Goal: Transaction & Acquisition: Obtain resource

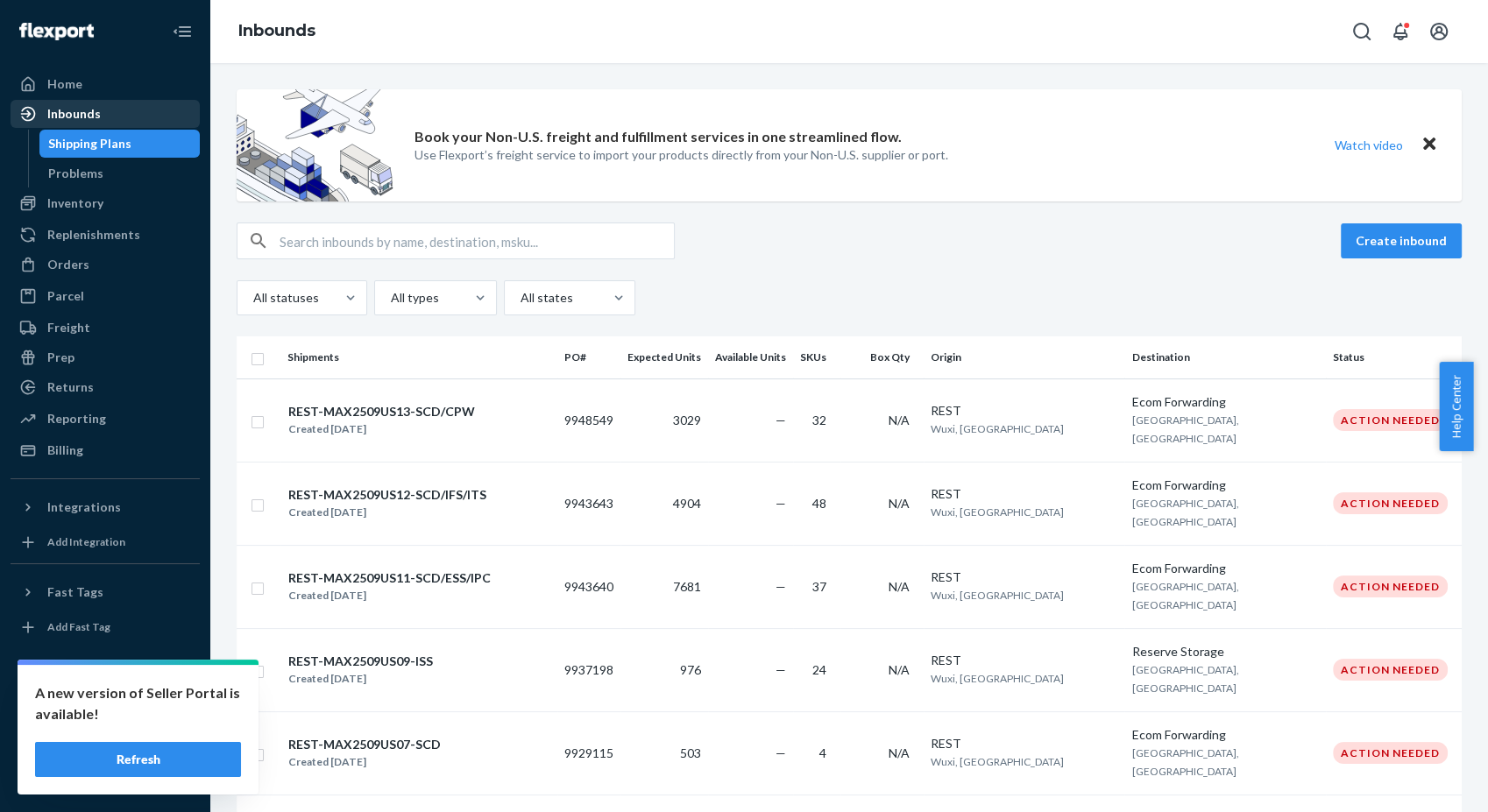
click at [111, 110] on div "Inbounds" at bounding box center [105, 114] width 186 height 24
click at [120, 115] on div "Inbounds" at bounding box center [105, 114] width 186 height 24
click at [1080, 7] on div "Inbounds" at bounding box center [849, 31] width 1278 height 63
click at [943, 63] on div "Inbounds" at bounding box center [849, 31] width 1278 height 63
drag, startPoint x: 48, startPoint y: 439, endPoint x: 68, endPoint y: 445, distance: 20.9
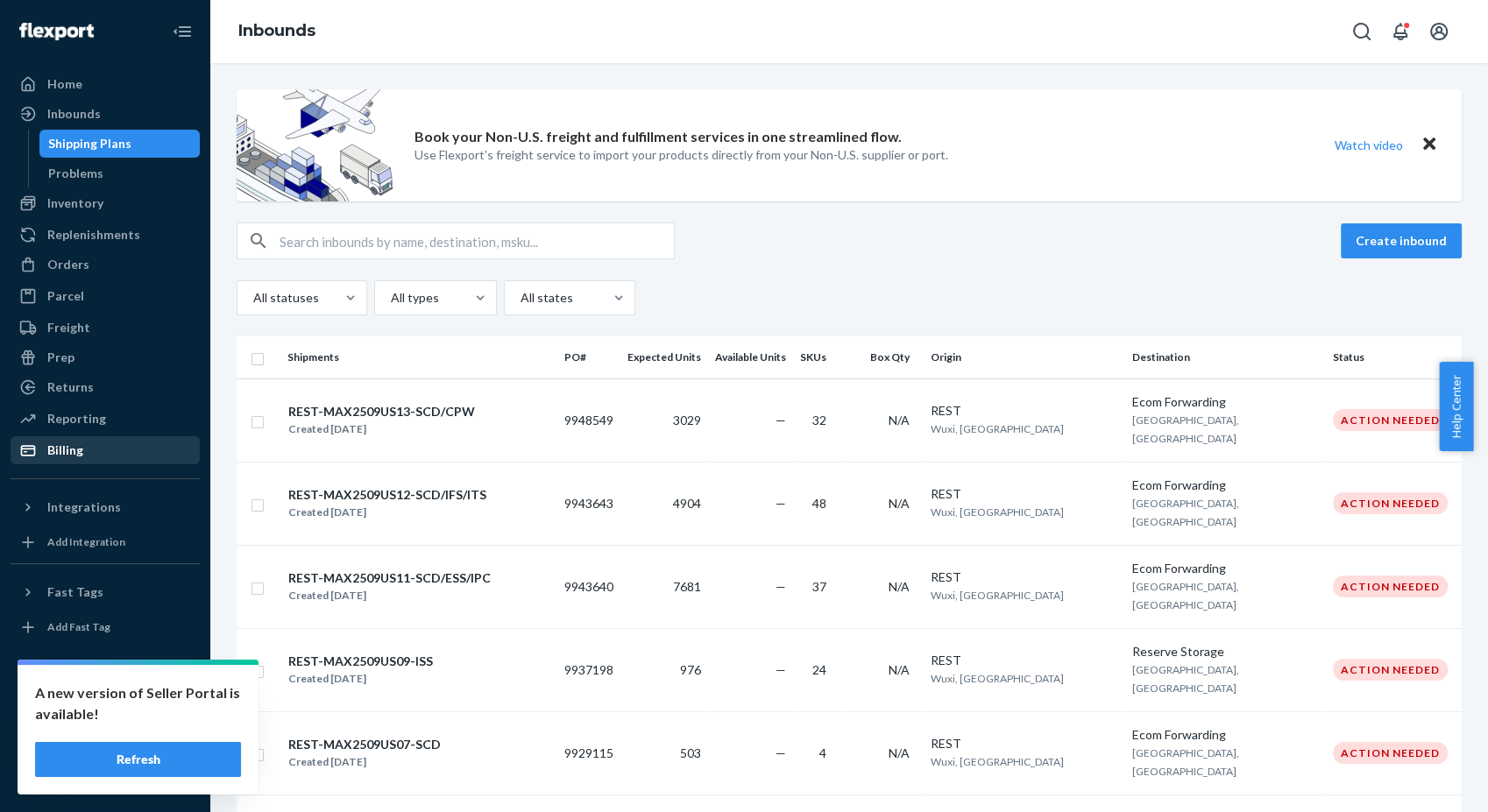
click at [48, 439] on div "Billing" at bounding box center [105, 450] width 186 height 24
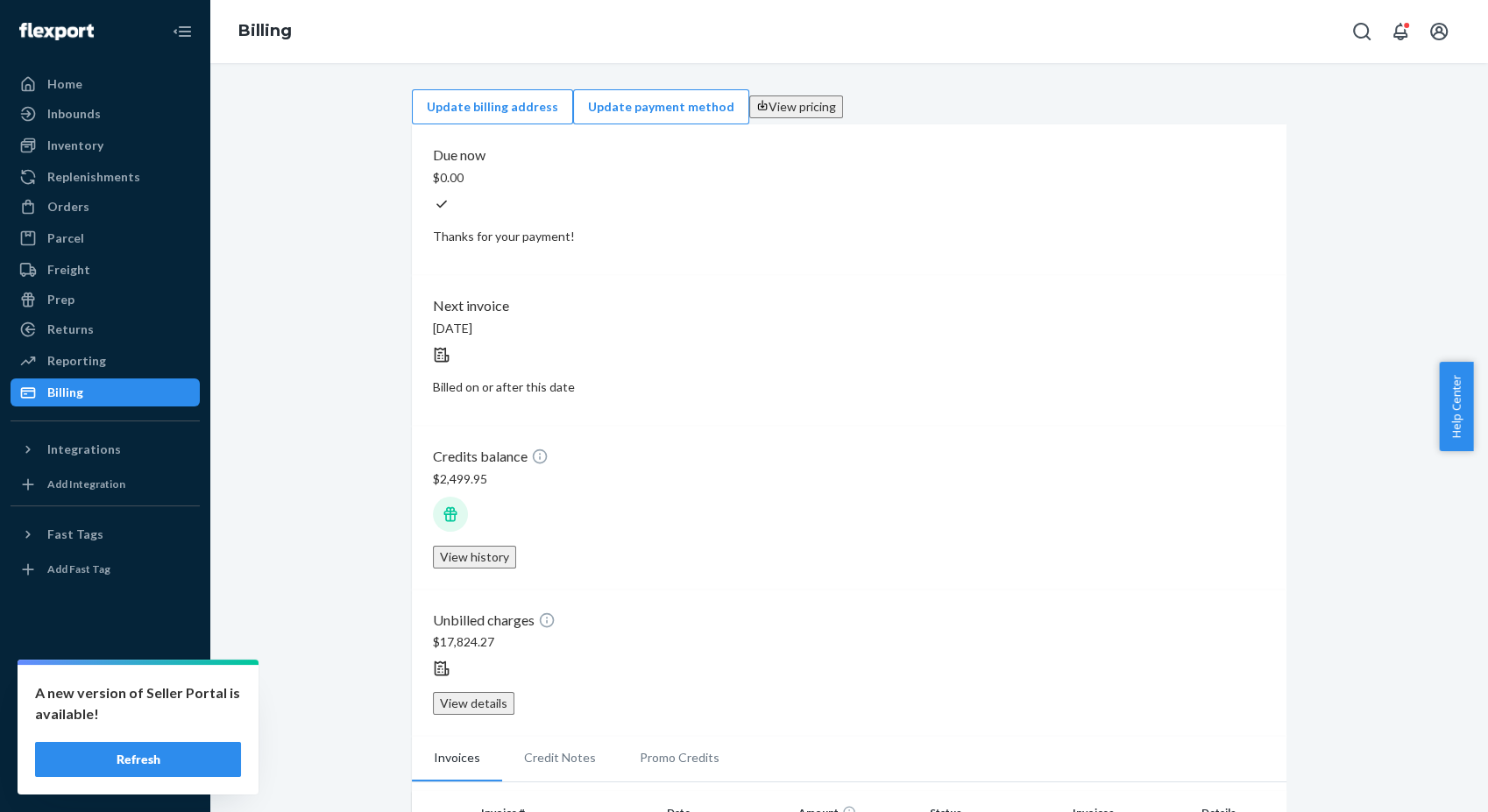
click at [91, 112] on div "Inbounds" at bounding box center [74, 113] width 53 height 18
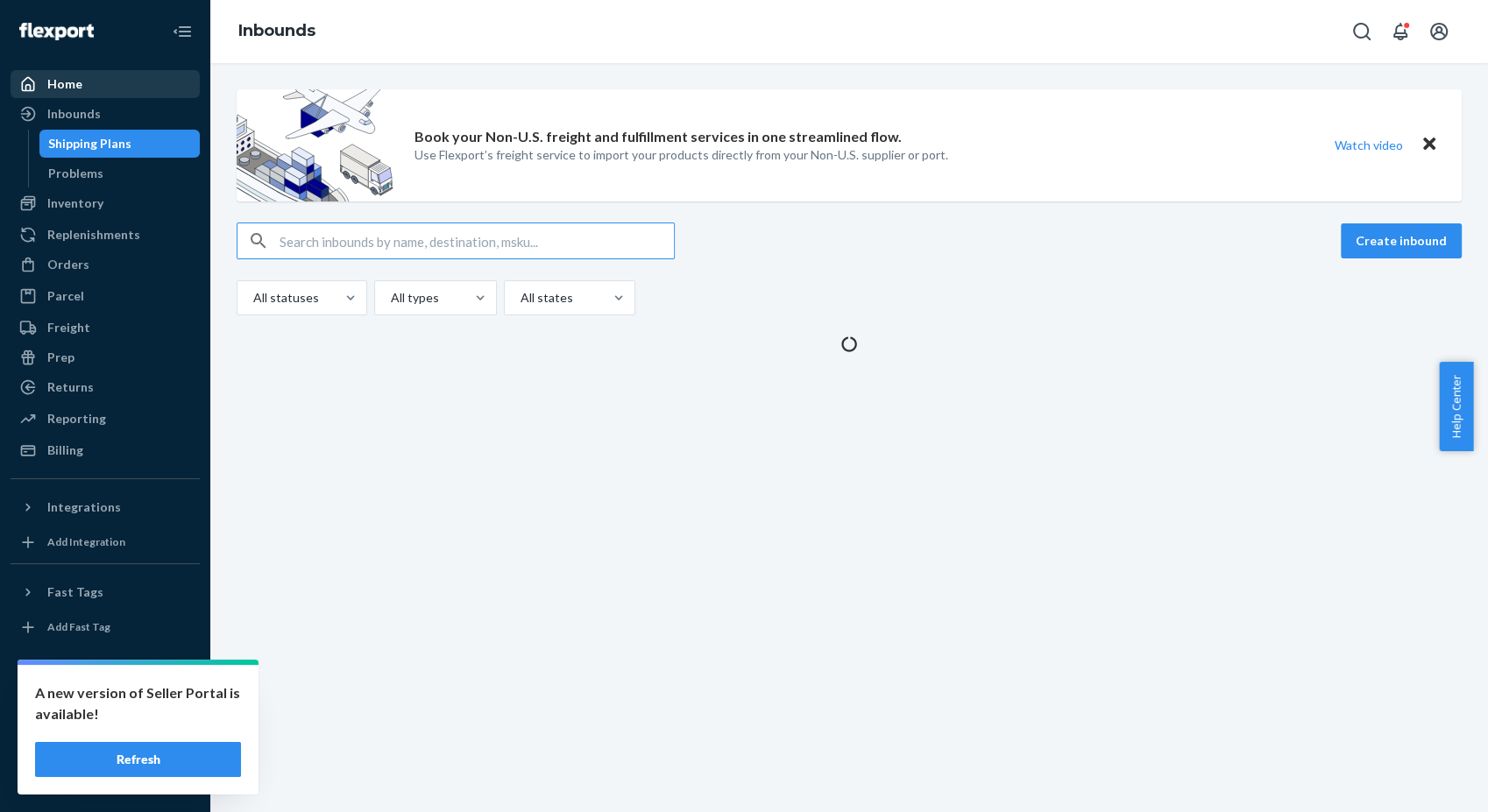
drag, startPoint x: 132, startPoint y: 82, endPoint x: 141, endPoint y: 85, distance: 9.5
click at [132, 82] on div "Home" at bounding box center [105, 84] width 186 height 24
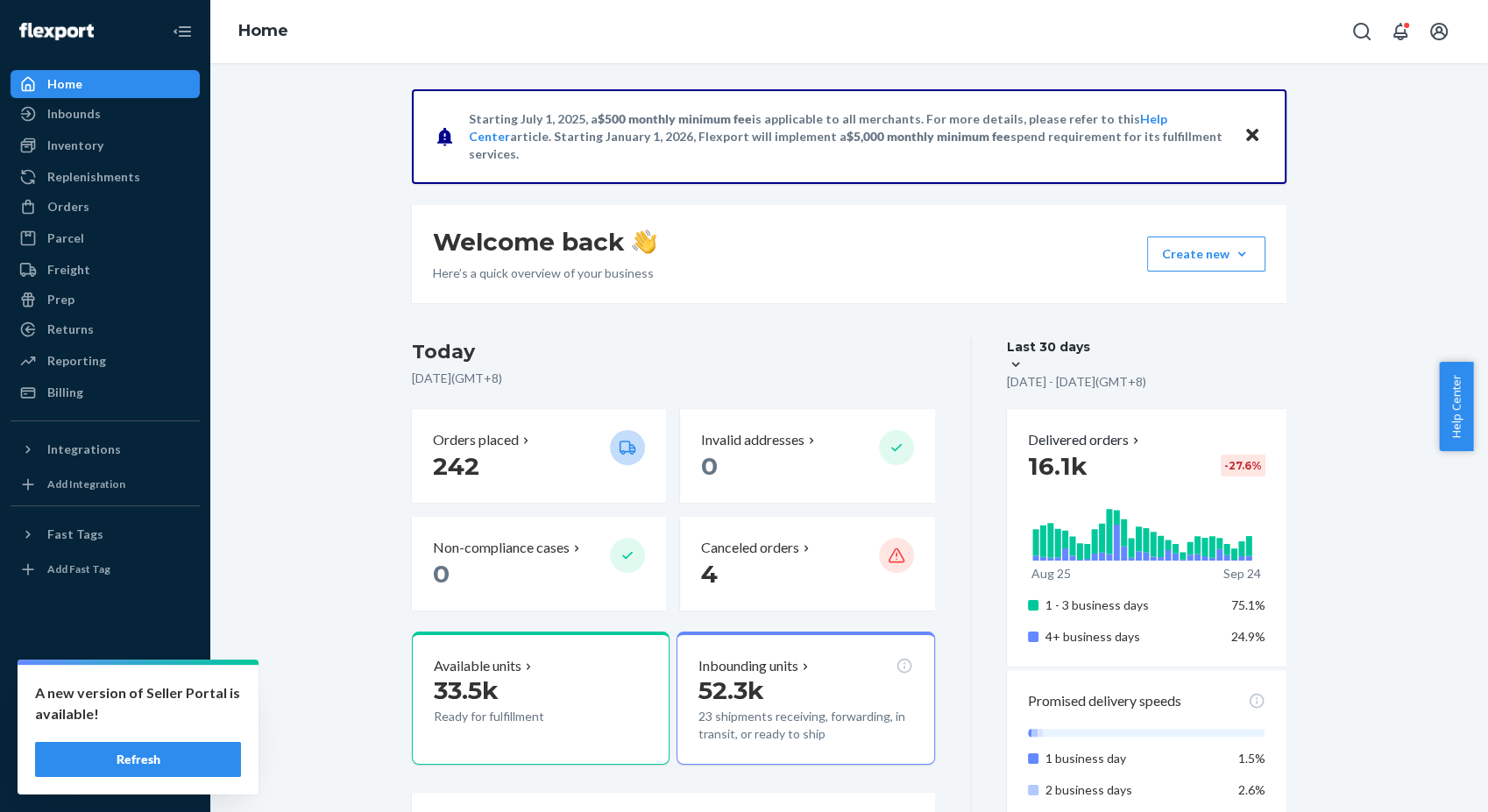
drag, startPoint x: 1044, startPoint y: 354, endPoint x: 1052, endPoint y: 362, distance: 11.3
click at [1051, 356] on div "Last 30 days" at bounding box center [1048, 347] width 83 height 18
click at [1002, 347] on input "0 results available. Select is focused , press Down to open the menu, Last 30 d…" at bounding box center [1002, 347] width 0 height 0
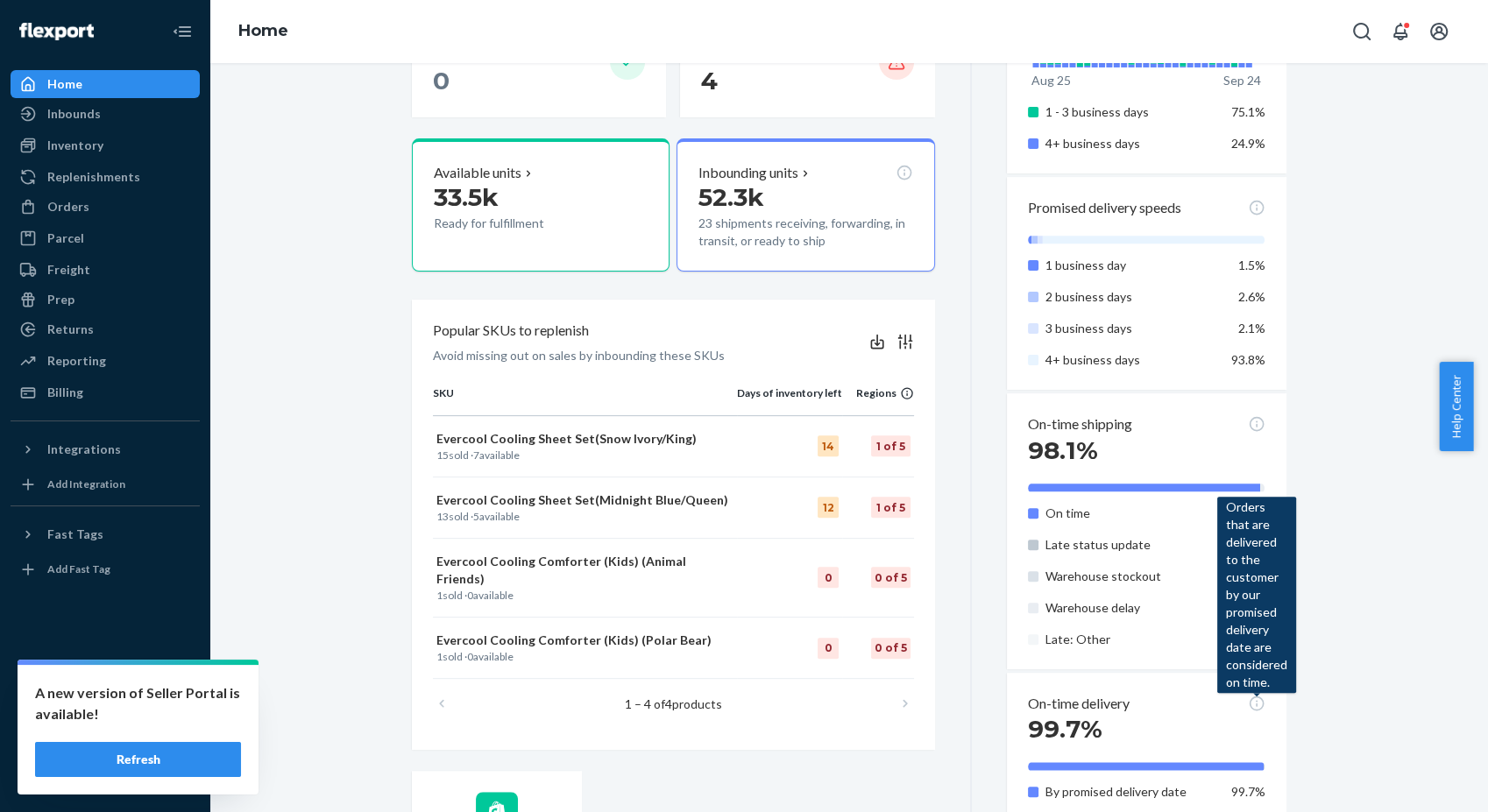
scroll to position [7, 0]
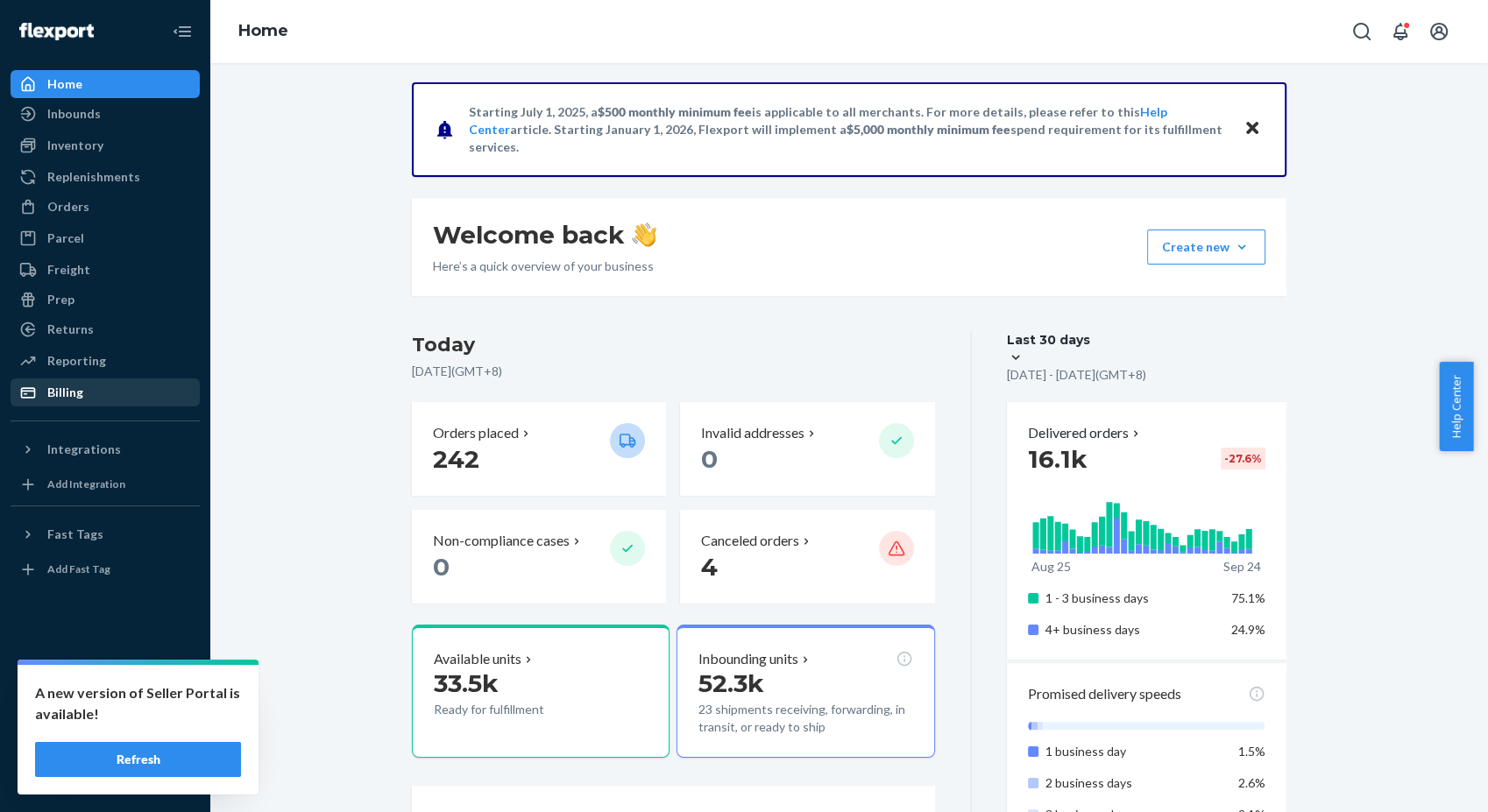
drag, startPoint x: 72, startPoint y: 406, endPoint x: 88, endPoint y: 403, distance: 16.3
click at [72, 406] on link "Billing" at bounding box center [105, 392] width 189 height 28
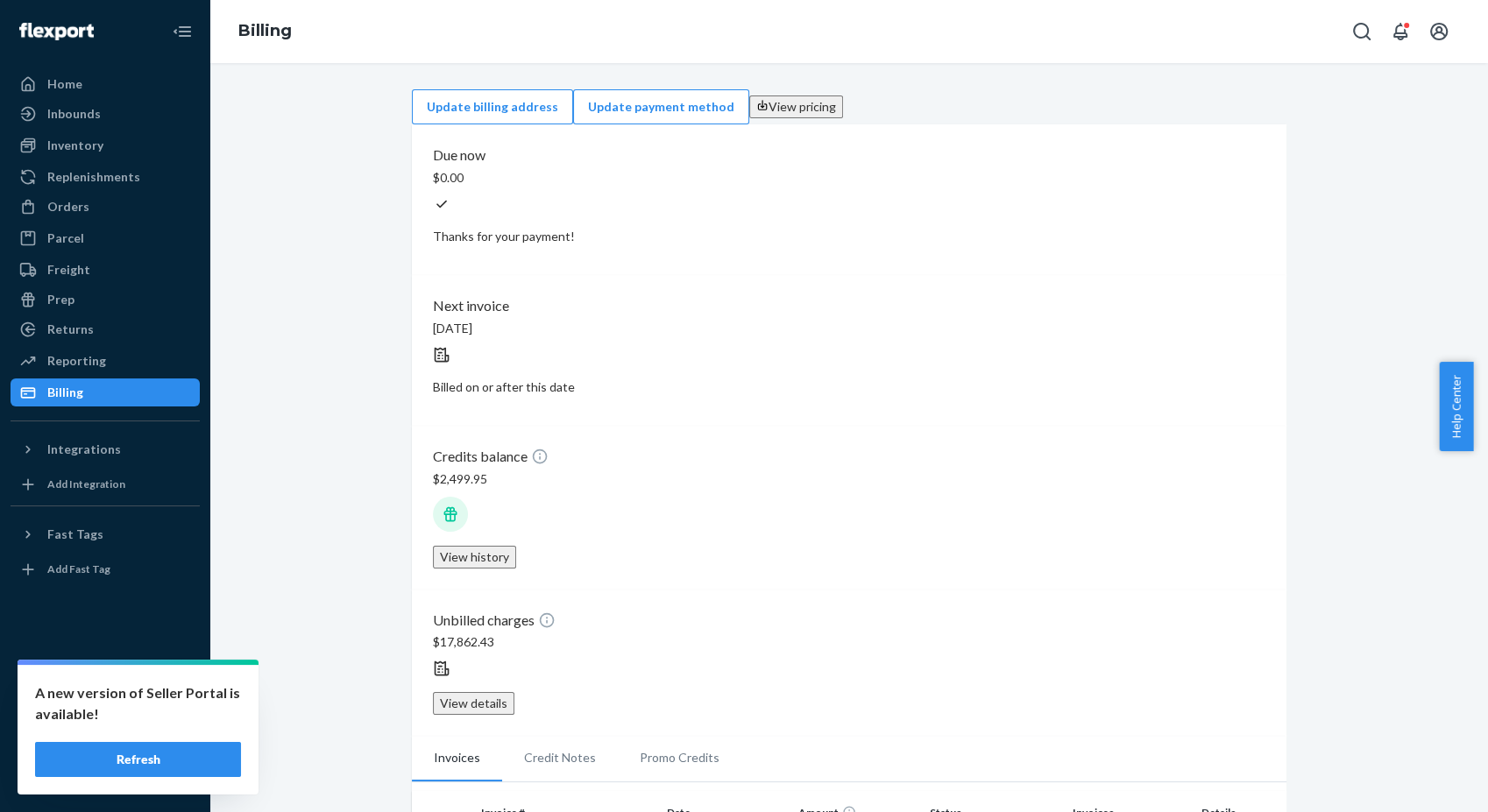
click at [67, 106] on div "Inbounds" at bounding box center [74, 113] width 53 height 18
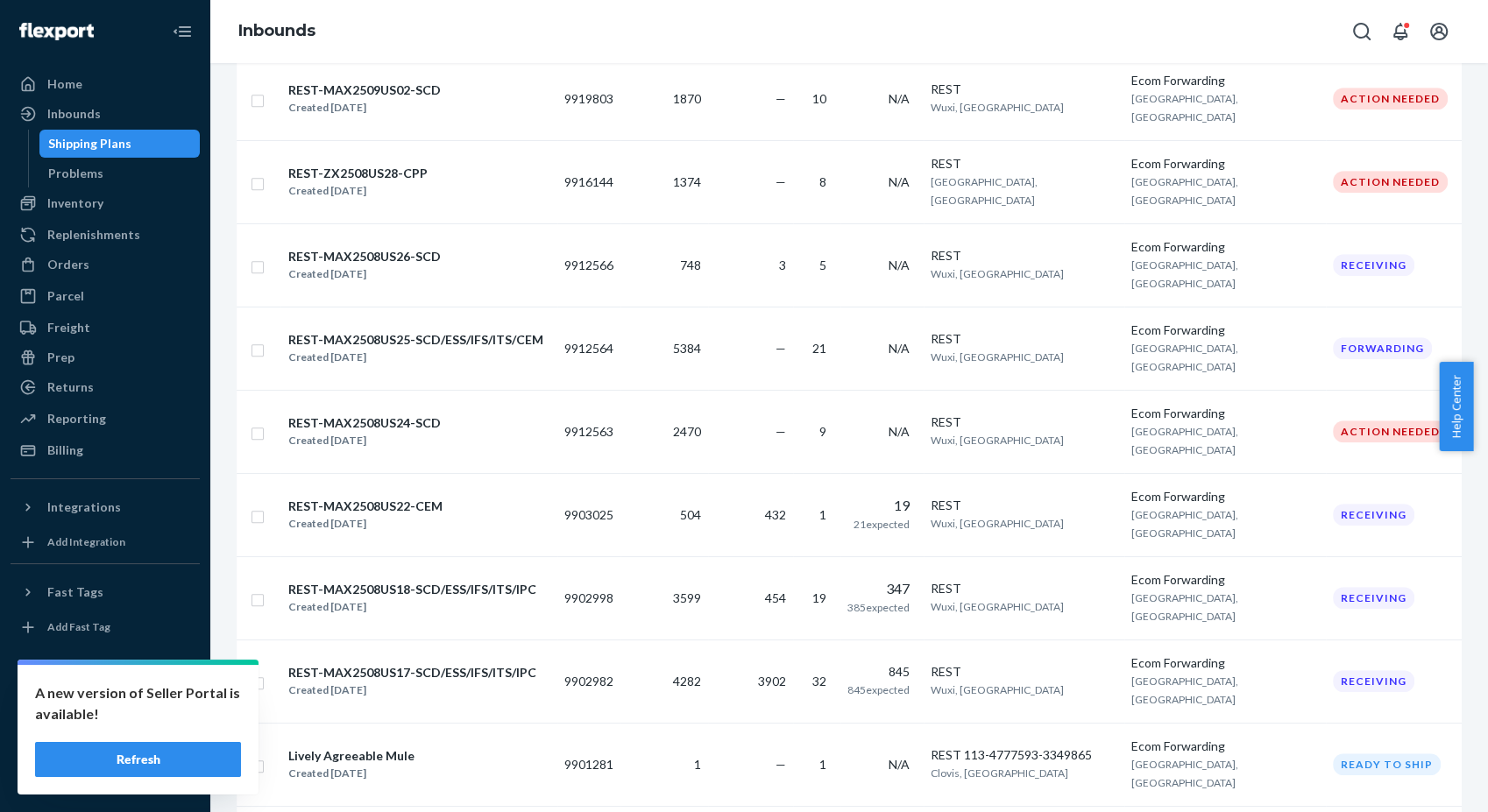
scroll to position [1265, 0]
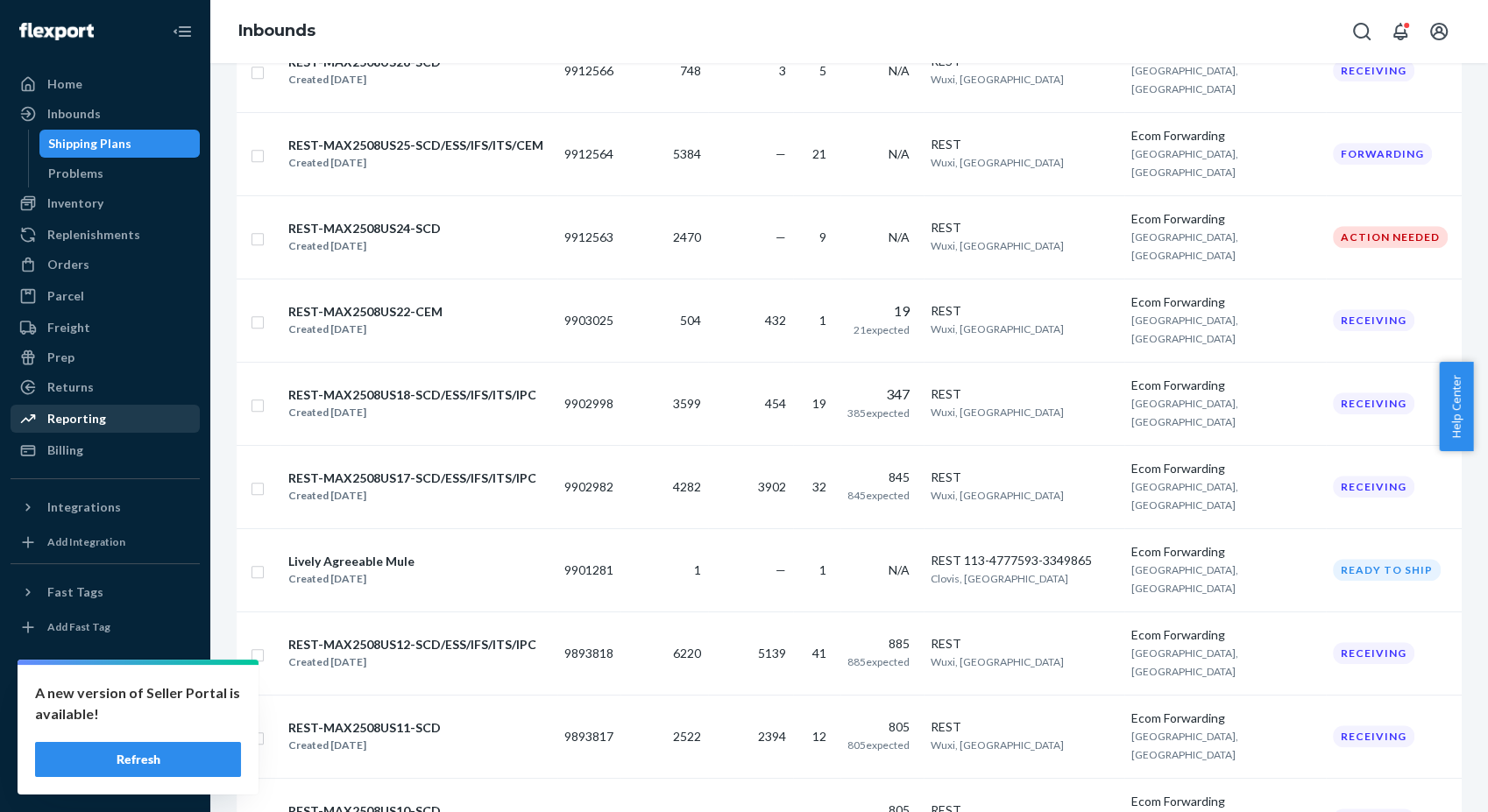
drag, startPoint x: 93, startPoint y: 447, endPoint x: 132, endPoint y: 424, distance: 45.3
click at [93, 447] on div "Billing" at bounding box center [105, 450] width 186 height 24
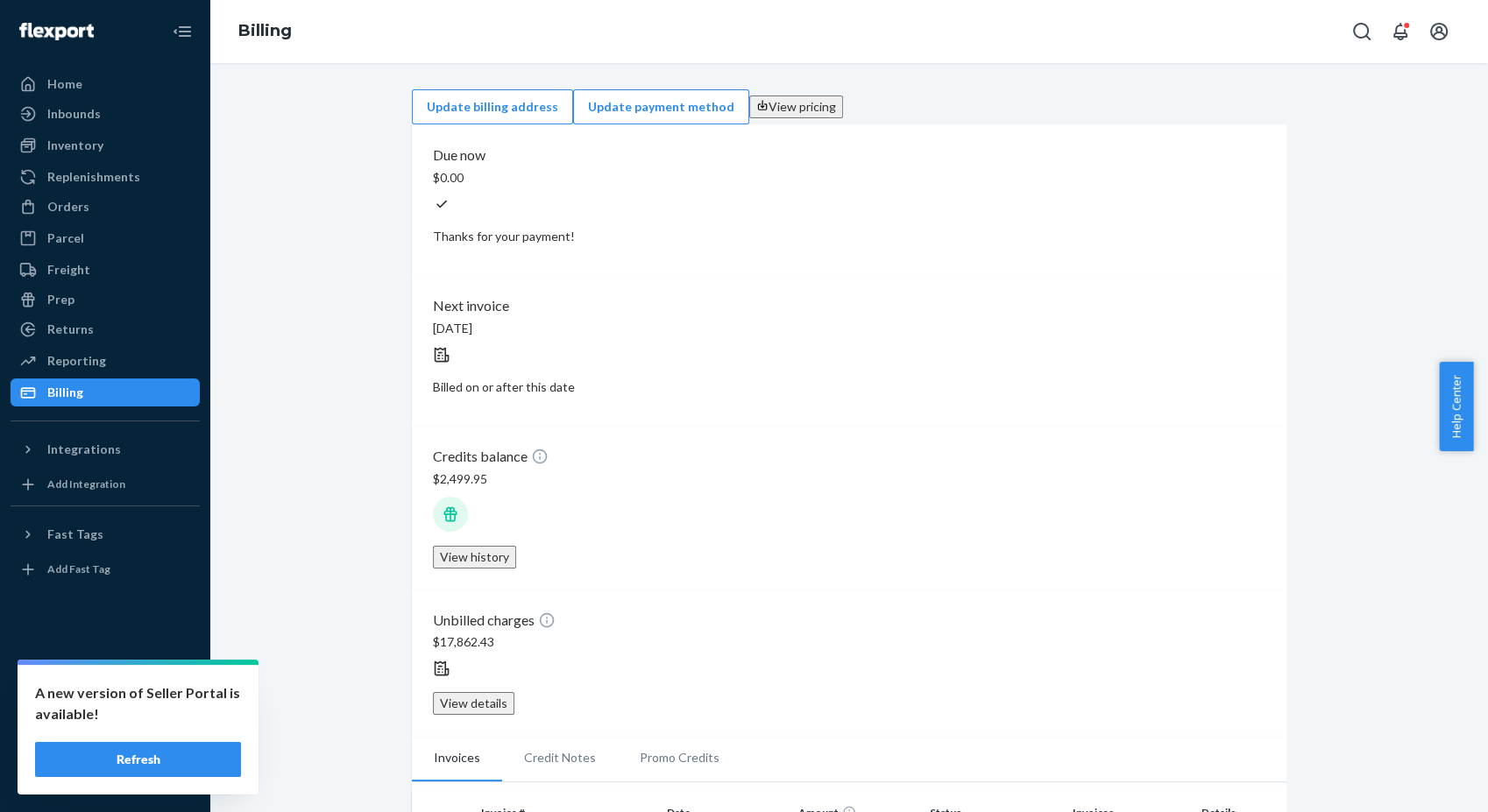
click at [50, 103] on div "Inbounds" at bounding box center [105, 114] width 186 height 24
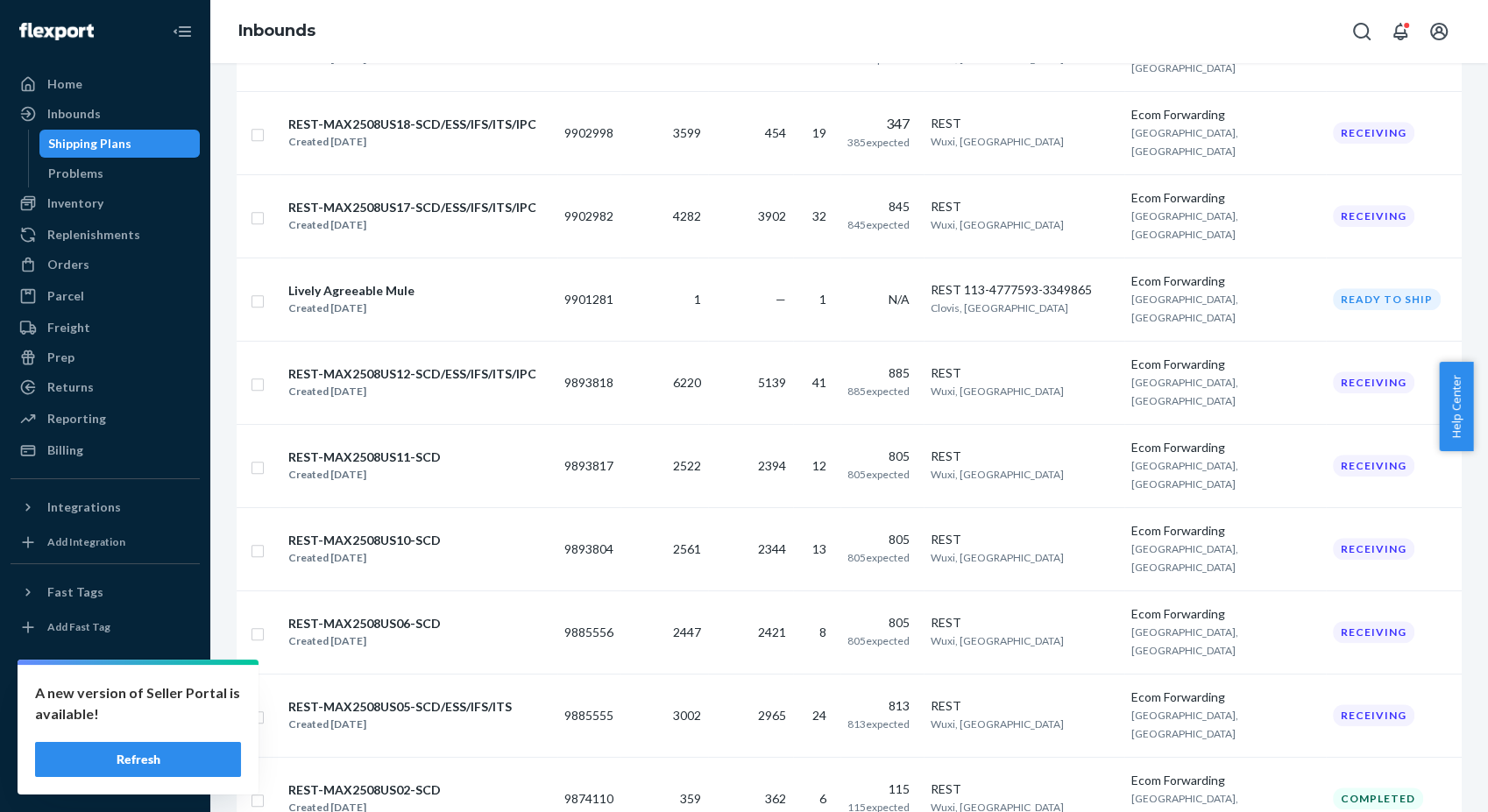
scroll to position [1557, 0]
